Goal: Task Accomplishment & Management: Complete application form

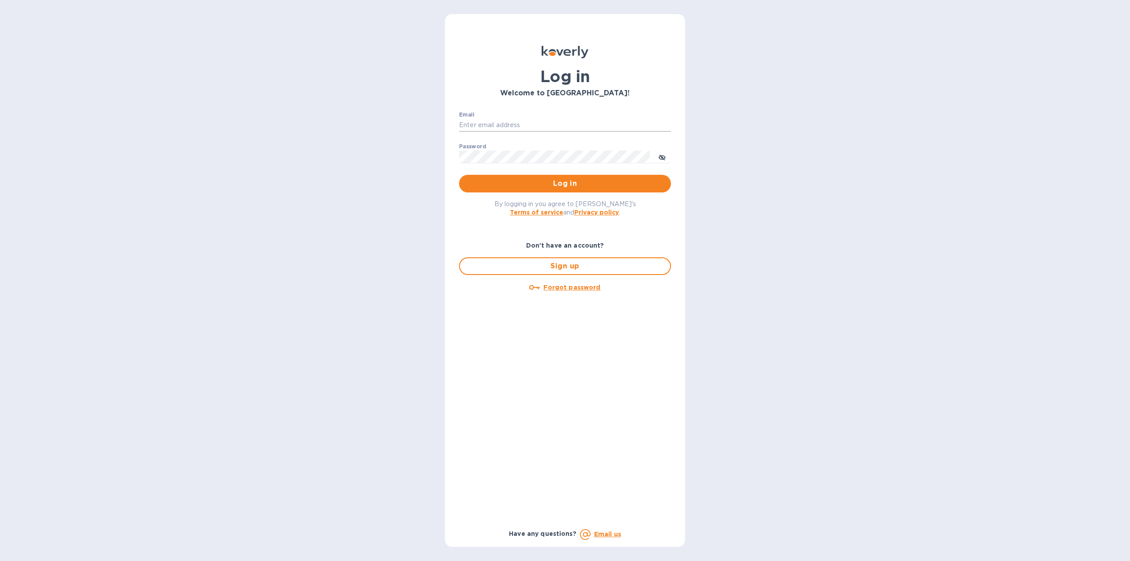
click at [515, 119] on input "Email" at bounding box center [565, 125] width 212 height 13
click at [525, 122] on input "Email" at bounding box center [565, 125] width 212 height 13
type input "ryan@rms-acoustics.com"
click at [459, 175] on button "Log in" at bounding box center [565, 184] width 212 height 18
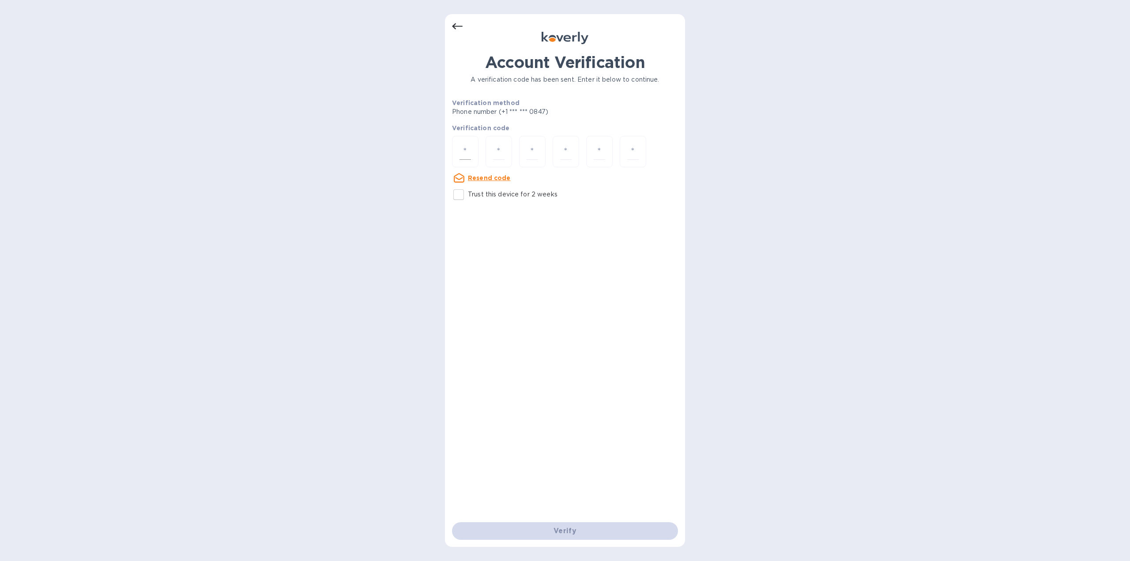
click at [467, 152] on input "number" at bounding box center [464, 151] width 11 height 16
type input "3"
type input "6"
type input "2"
type input "6"
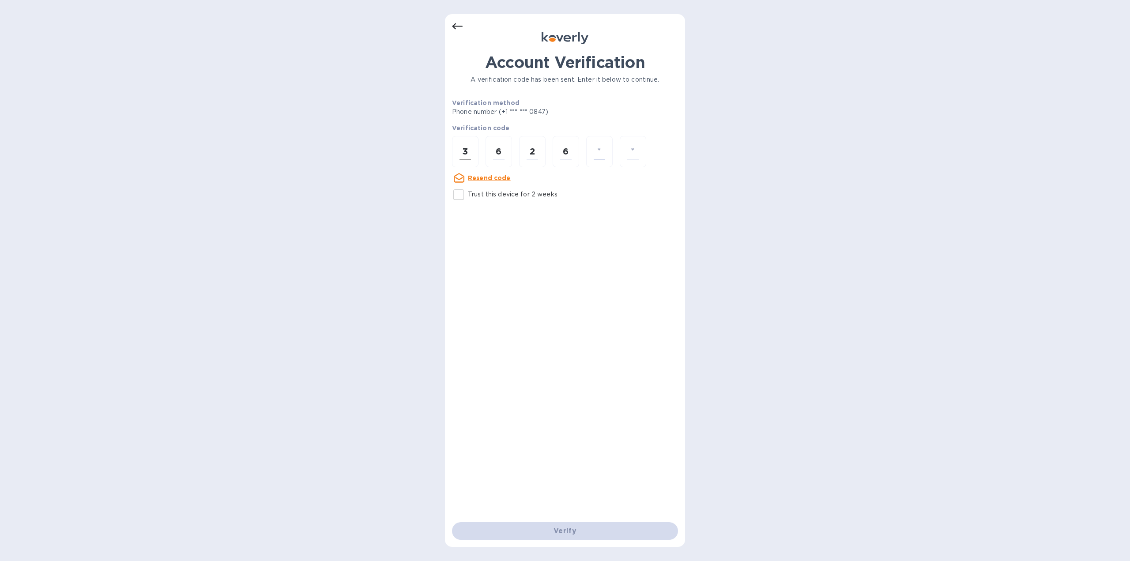
type input "9"
type input "0"
click at [470, 154] on input "number" at bounding box center [464, 151] width 11 height 16
type input "3"
type input "6"
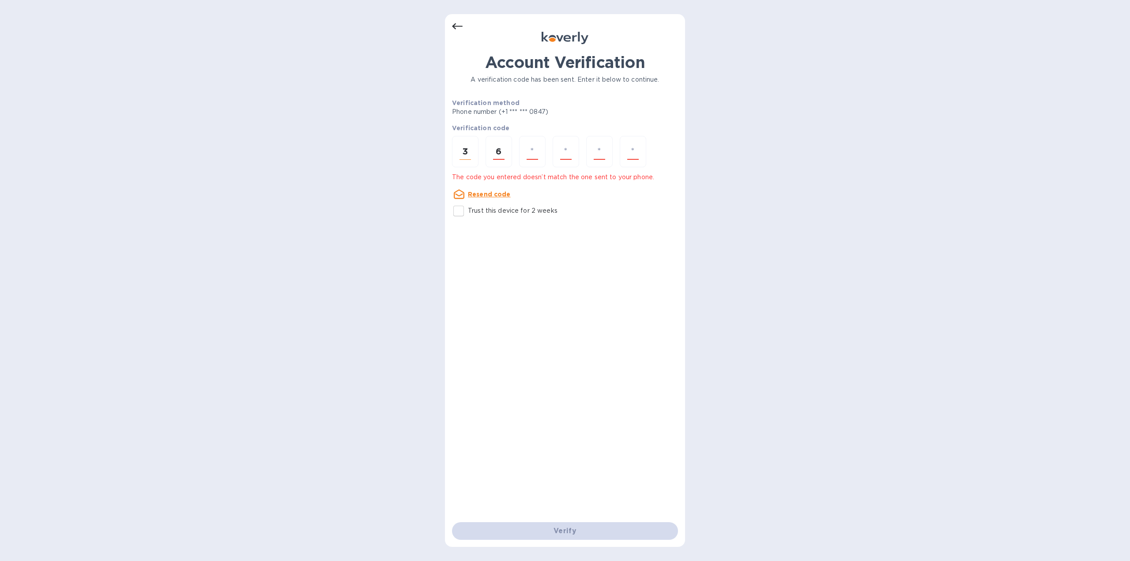
type input "2"
type input "6"
type input "9"
type input "0"
click at [465, 149] on input "number" at bounding box center [464, 151] width 11 height 16
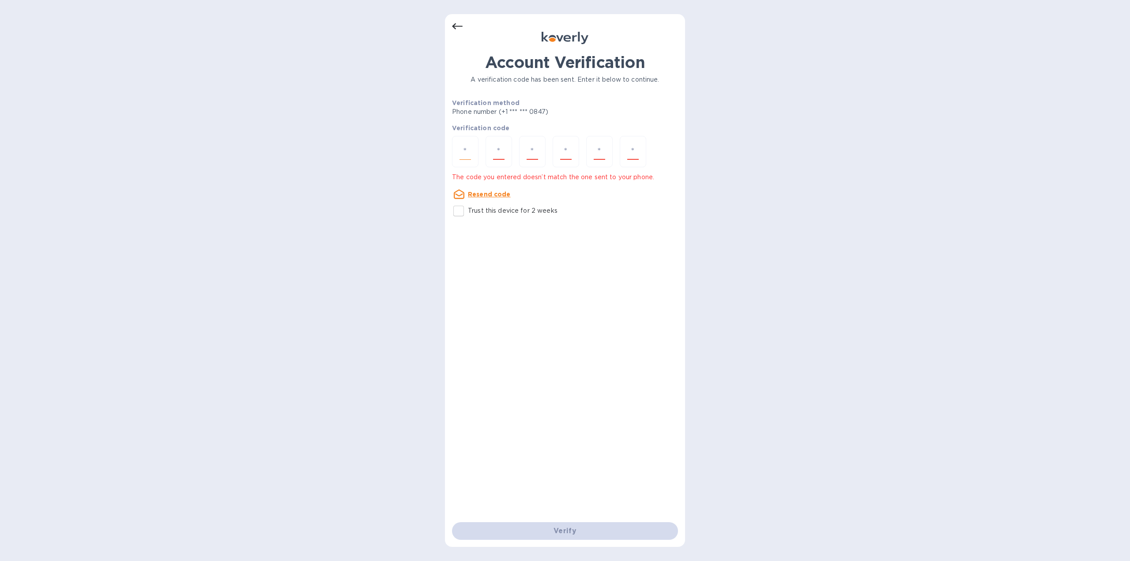
click at [463, 154] on input "number" at bounding box center [464, 151] width 11 height 16
type input "3"
type input "9"
type input "2"
type input "6"
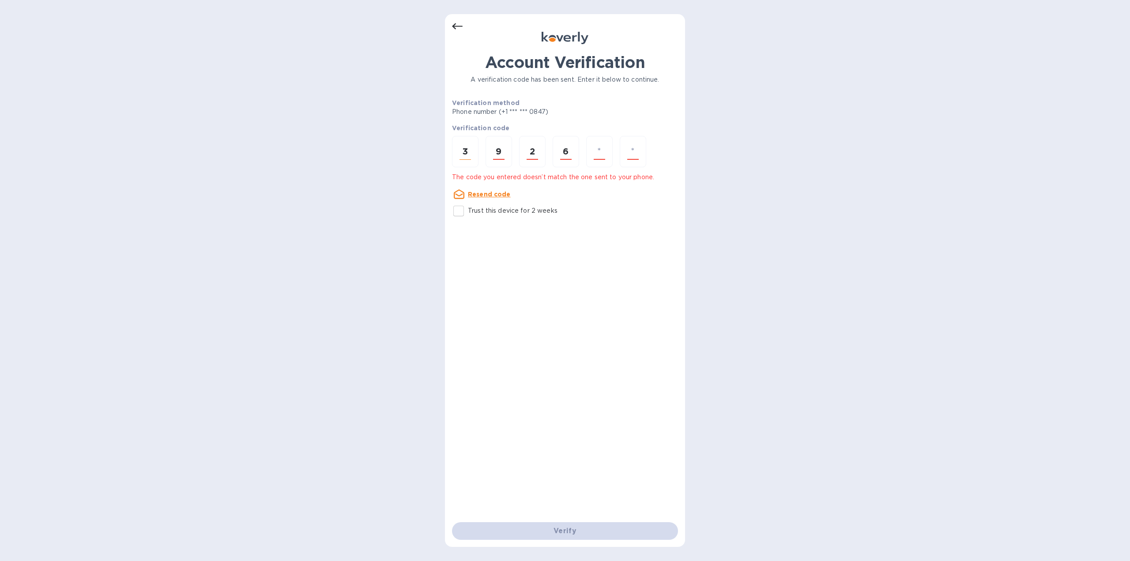
type input "9"
type input "0"
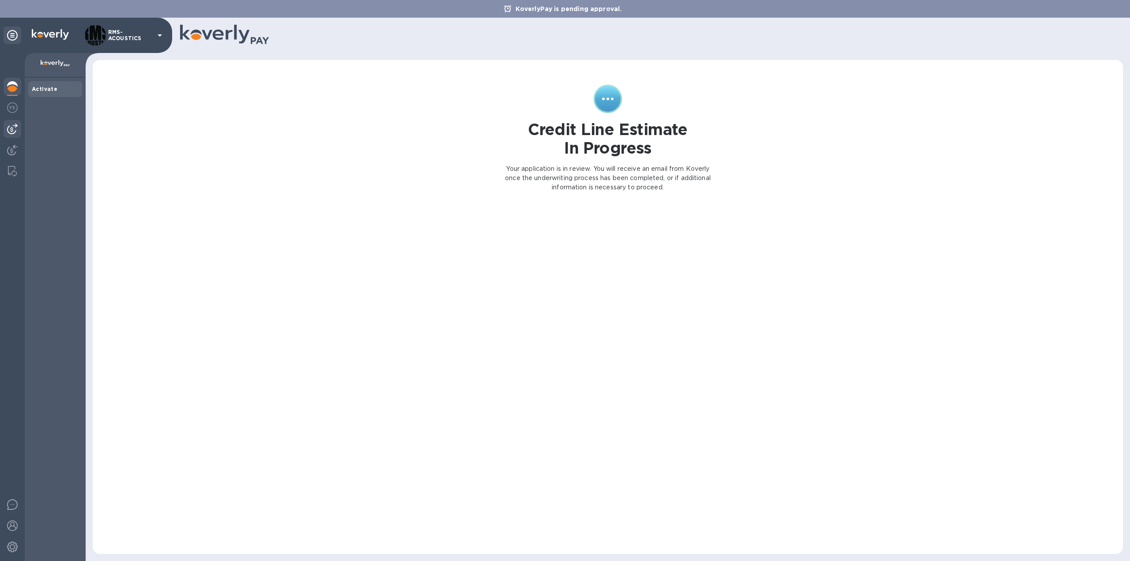
click at [12, 126] on img at bounding box center [12, 129] width 11 height 11
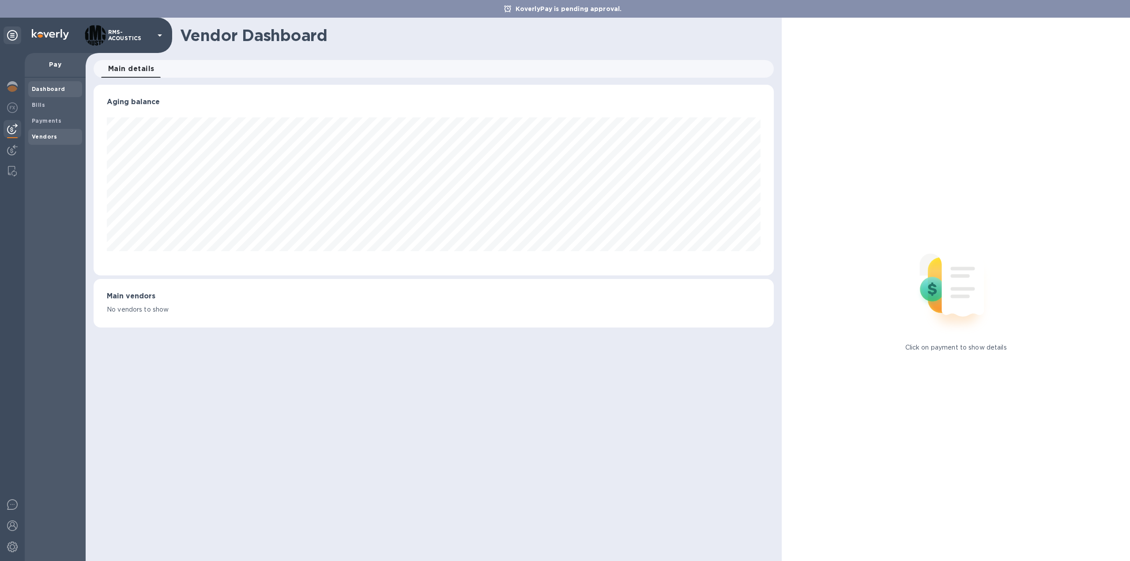
scroll to position [191, 680]
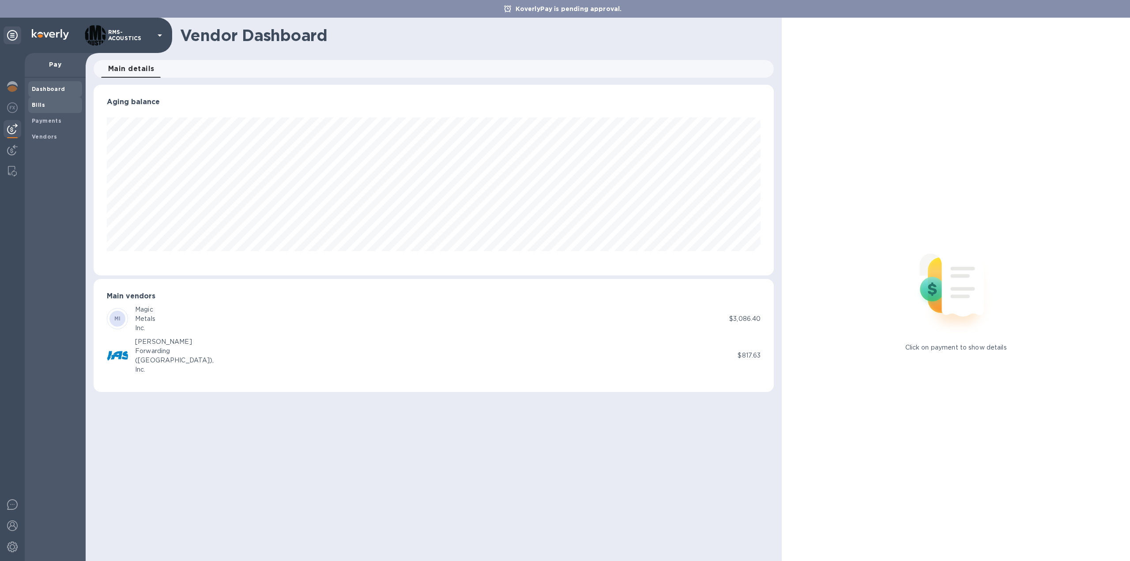
click at [43, 105] on b "Bills" at bounding box center [38, 104] width 13 height 7
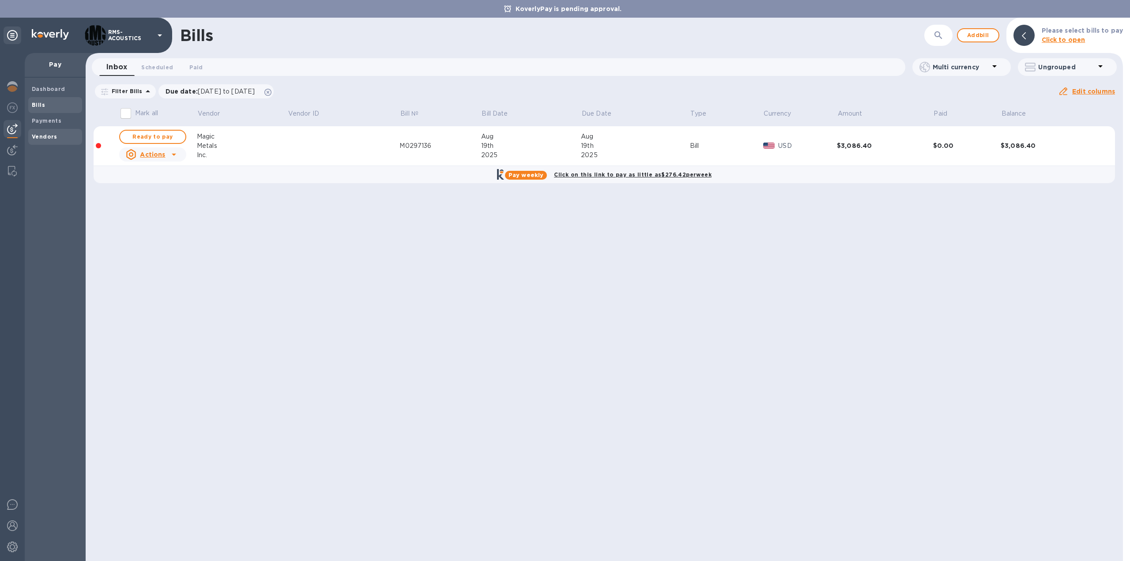
click at [47, 138] on b "Vendors" at bounding box center [45, 136] width 26 height 7
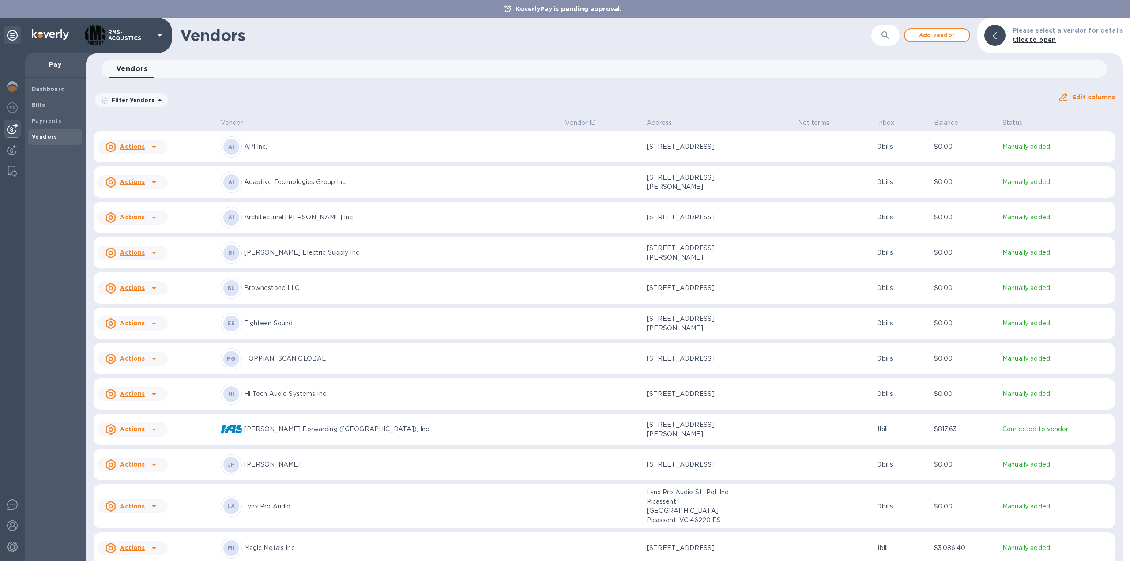
click at [142, 287] on u "Actions" at bounding box center [132, 287] width 25 height 7
click at [147, 323] on b "Add new bill" at bounding box center [142, 323] width 41 height 7
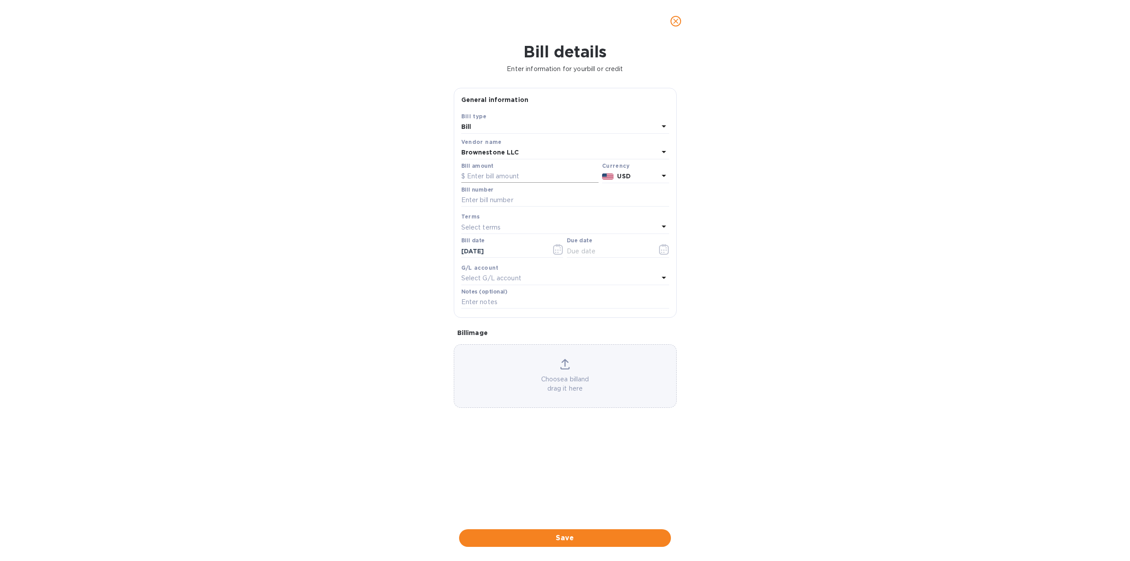
click at [487, 174] on input "text" at bounding box center [529, 176] width 137 height 13
type input "4,320.00"
click at [496, 197] on input "text" at bounding box center [565, 200] width 208 height 13
type input "SQ7"
click at [517, 305] on input "text" at bounding box center [565, 302] width 208 height 13
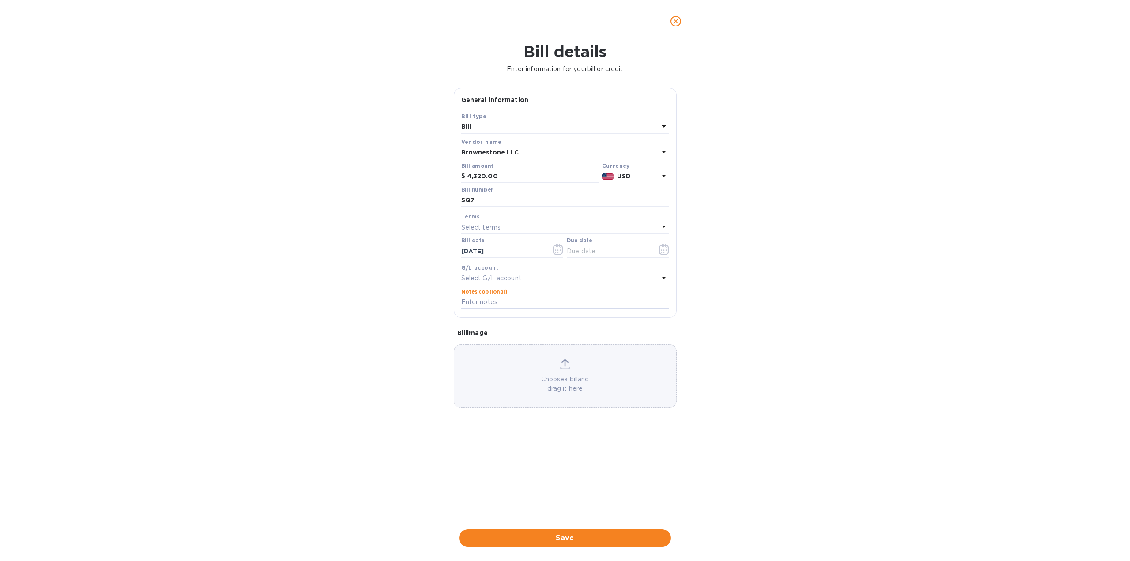
click at [747, 293] on div "Bill details Enter information for your bill or credit General information Save…" at bounding box center [565, 301] width 1130 height 518
click at [583, 536] on span "Save" at bounding box center [565, 538] width 198 height 11
click at [666, 248] on icon "button" at bounding box center [664, 249] width 10 height 11
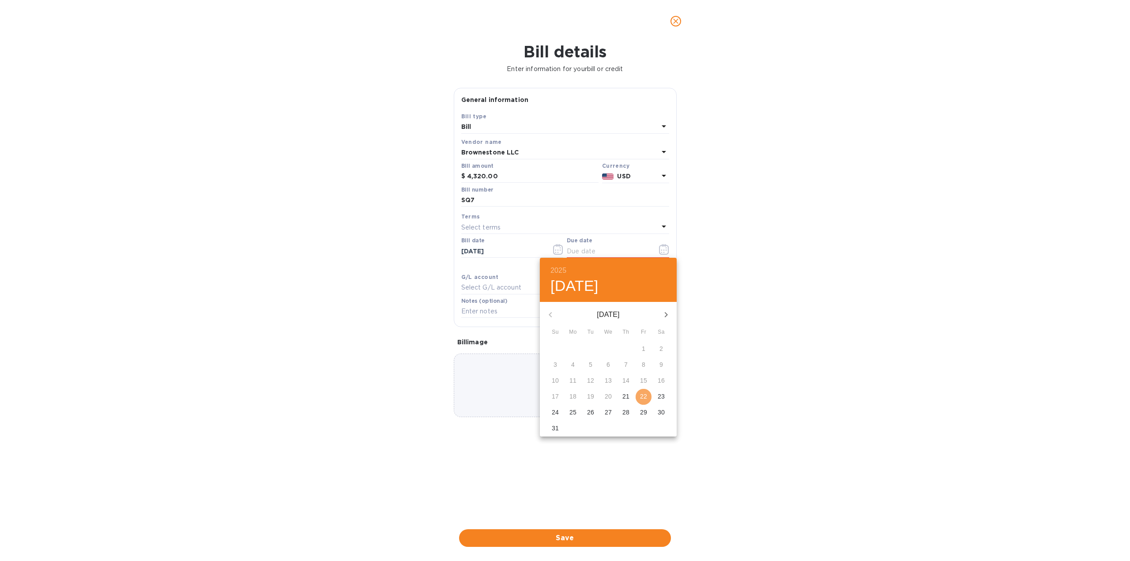
click at [644, 394] on p "22" at bounding box center [643, 396] width 7 height 9
type input "[DATE]"
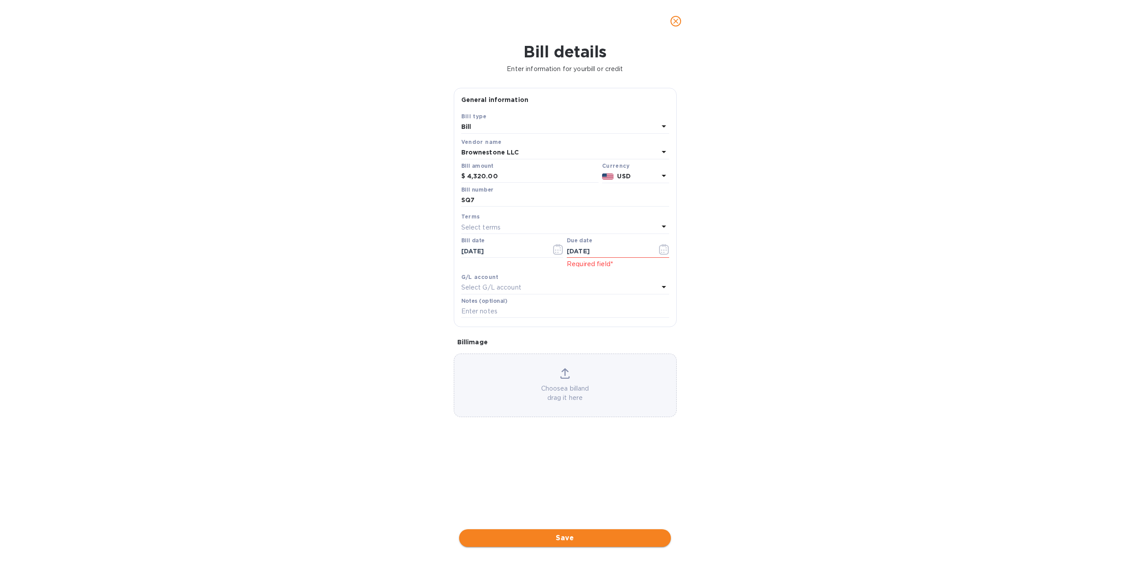
click at [600, 542] on span "Save" at bounding box center [565, 538] width 198 height 11
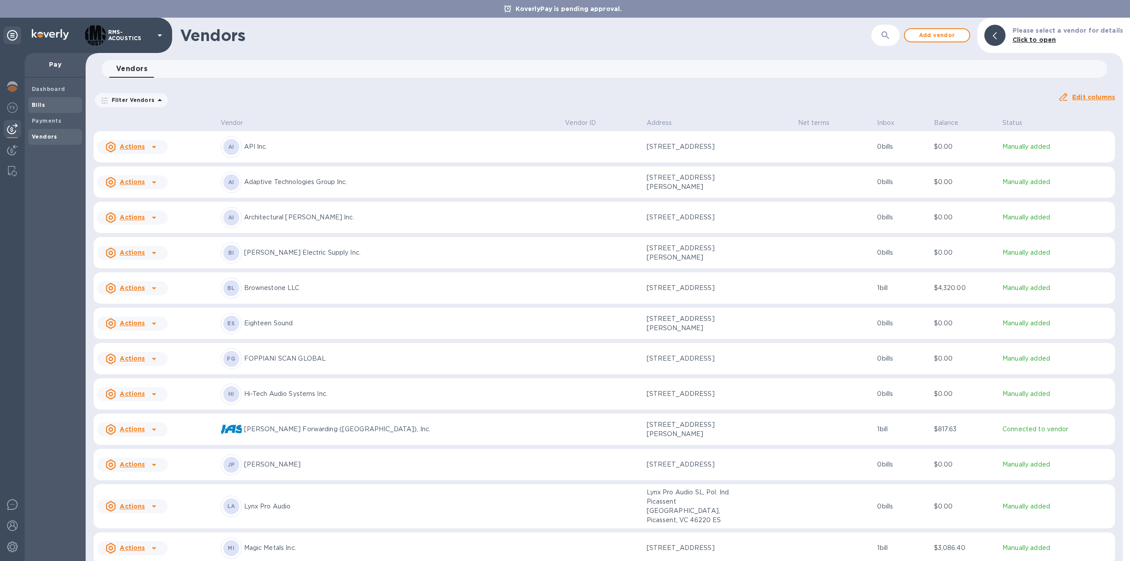
click at [41, 104] on b "Bills" at bounding box center [38, 104] width 13 height 7
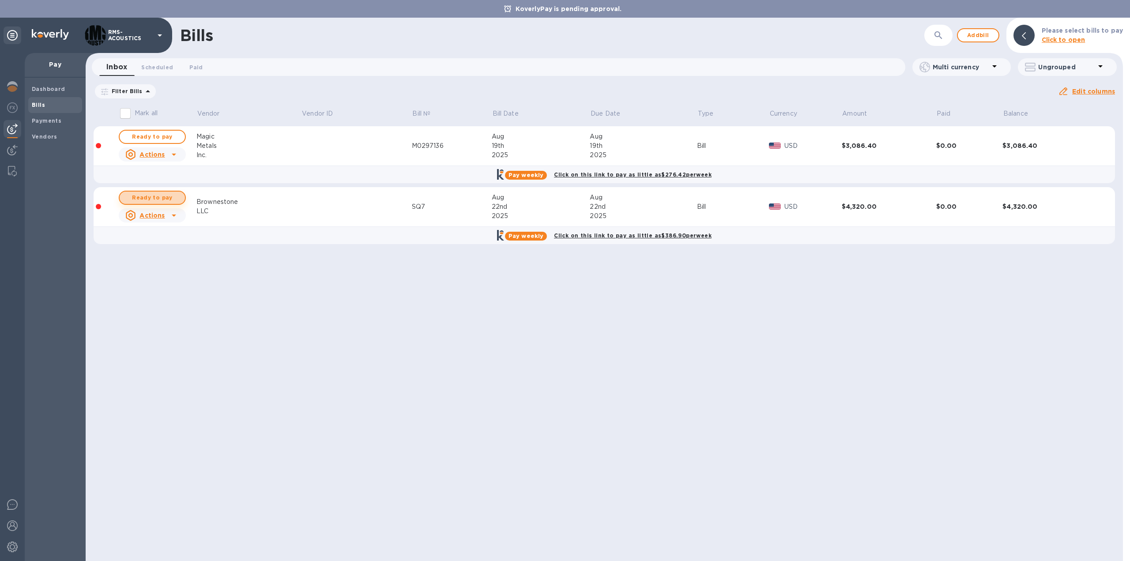
click at [160, 197] on span "Ready to pay" at bounding box center [152, 197] width 51 height 11
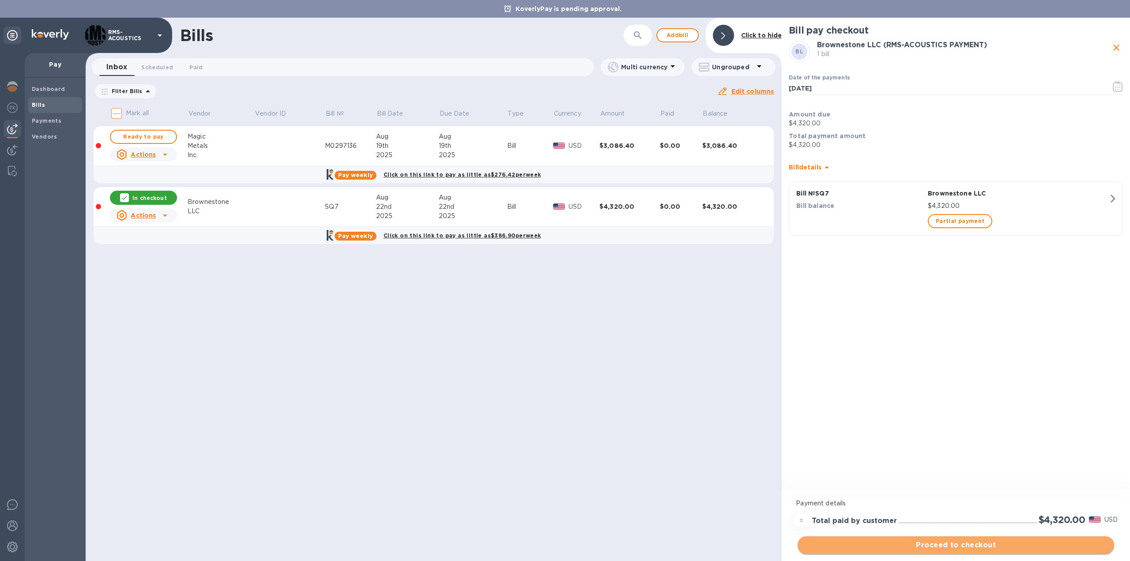
click at [981, 545] on span "Proceed to checkout" at bounding box center [955, 545] width 302 height 11
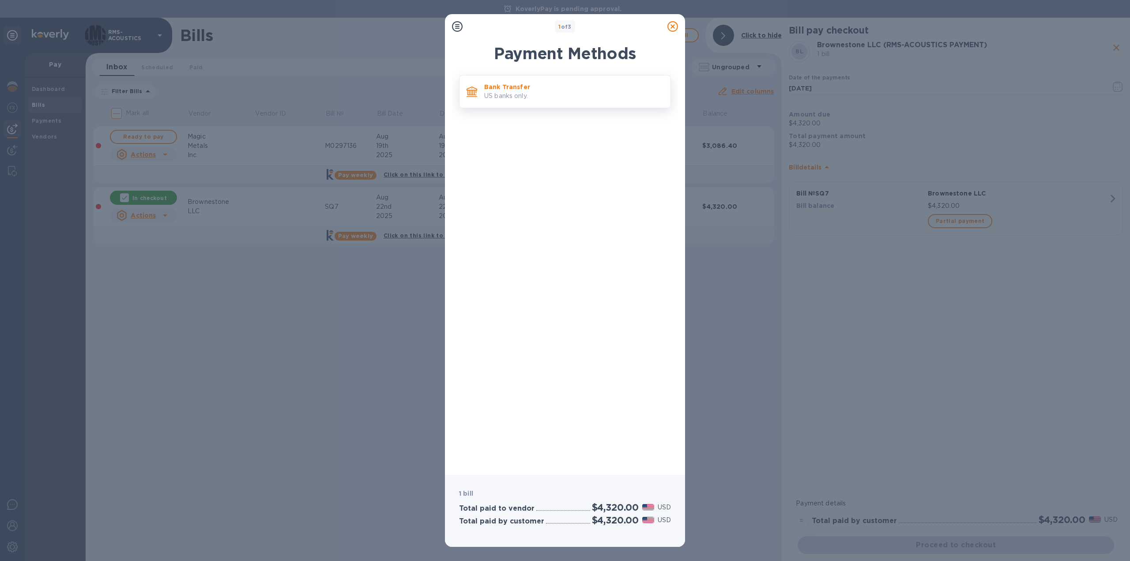
click at [509, 95] on p "US banks only." at bounding box center [573, 95] width 179 height 9
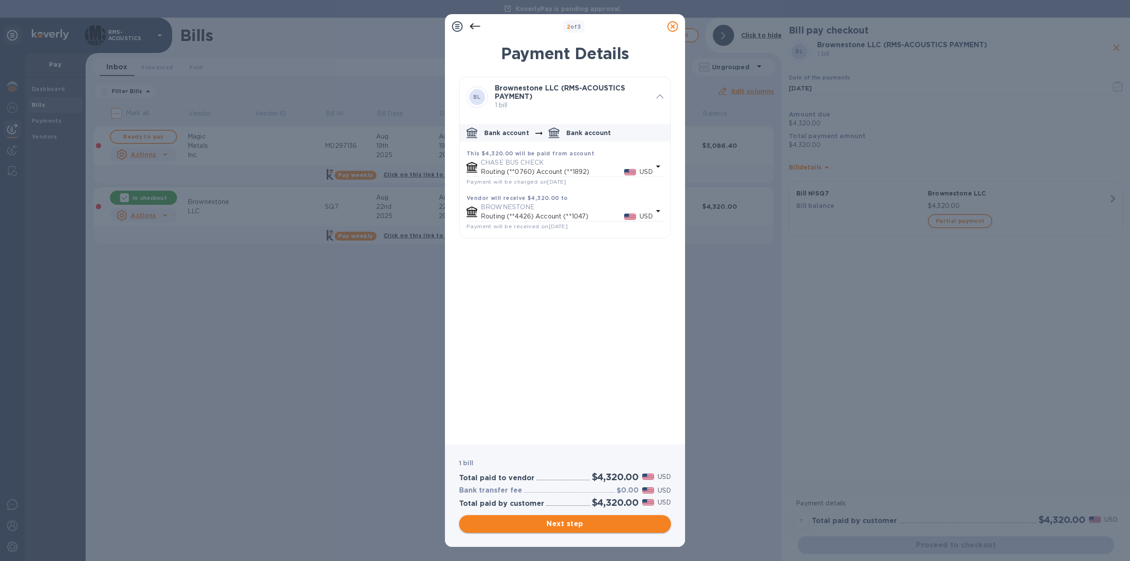
click at [591, 526] on span "Next step" at bounding box center [565, 523] width 198 height 11
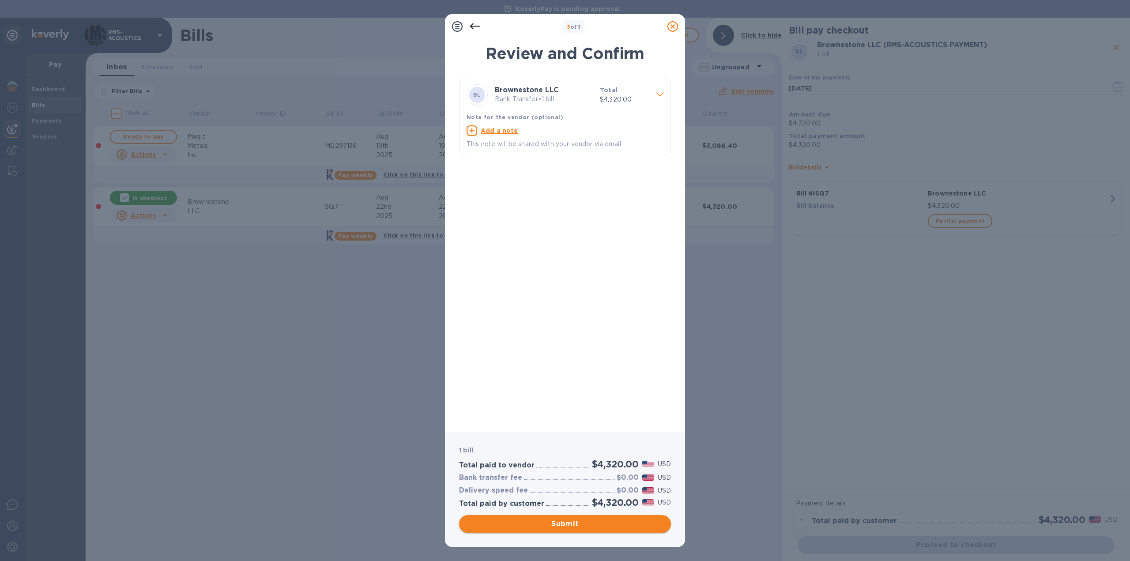
click at [582, 527] on span "Submit" at bounding box center [565, 523] width 198 height 11
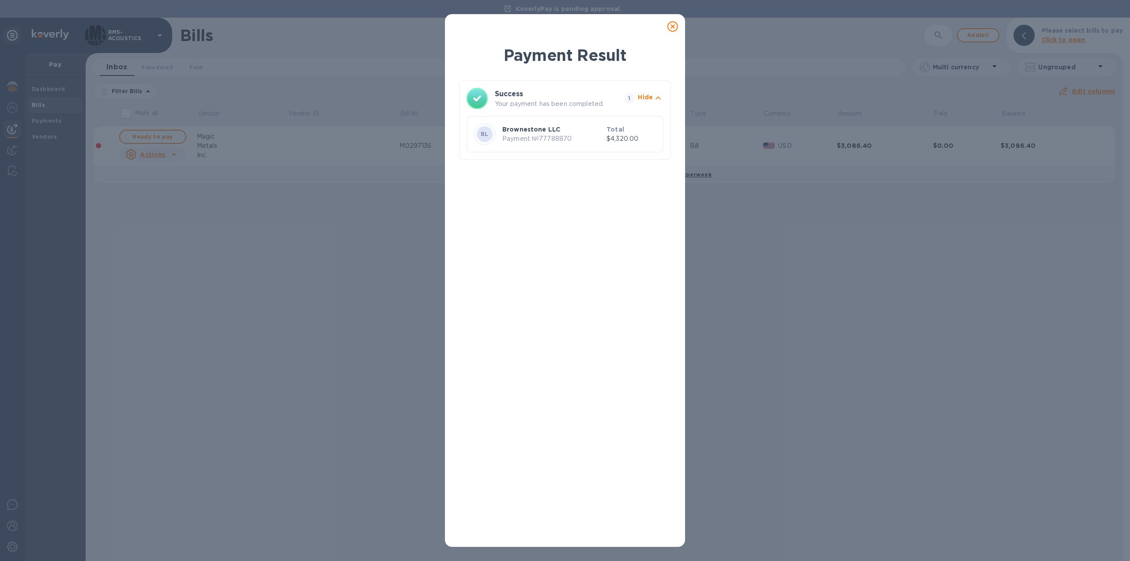
click at [673, 27] on icon at bounding box center [672, 26] width 11 height 11
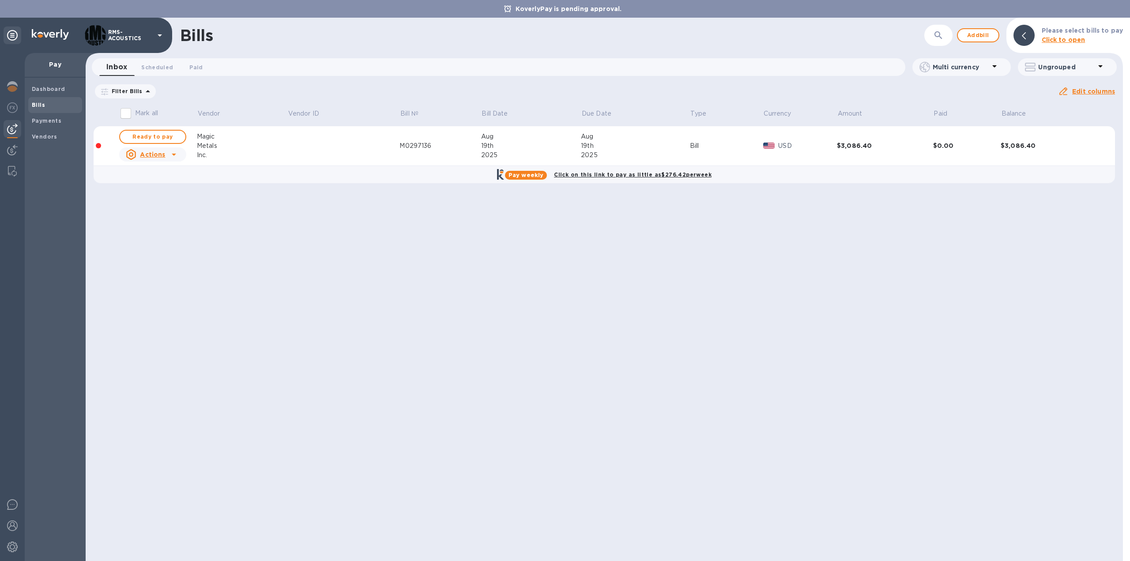
click at [343, 358] on div "Bills ​ Add bill Please select bills to pay Click to open Inbox 0 Scheduled 0 P…" at bounding box center [604, 289] width 1037 height 543
click at [52, 91] on b "Dashboard" at bounding box center [49, 89] width 34 height 7
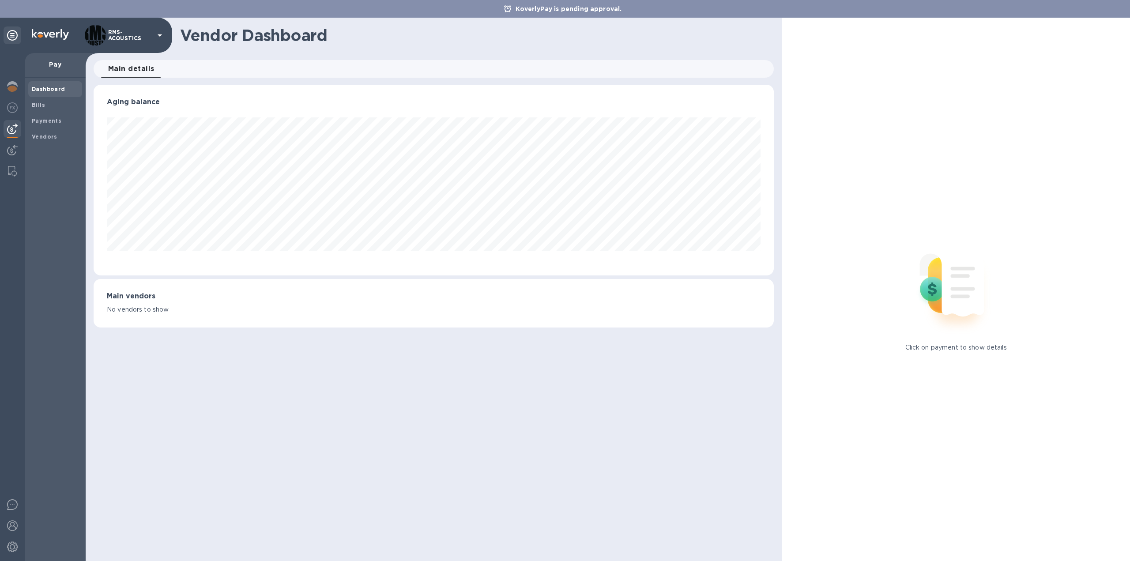
scroll to position [191, 680]
